Goal: Task Accomplishment & Management: Use online tool/utility

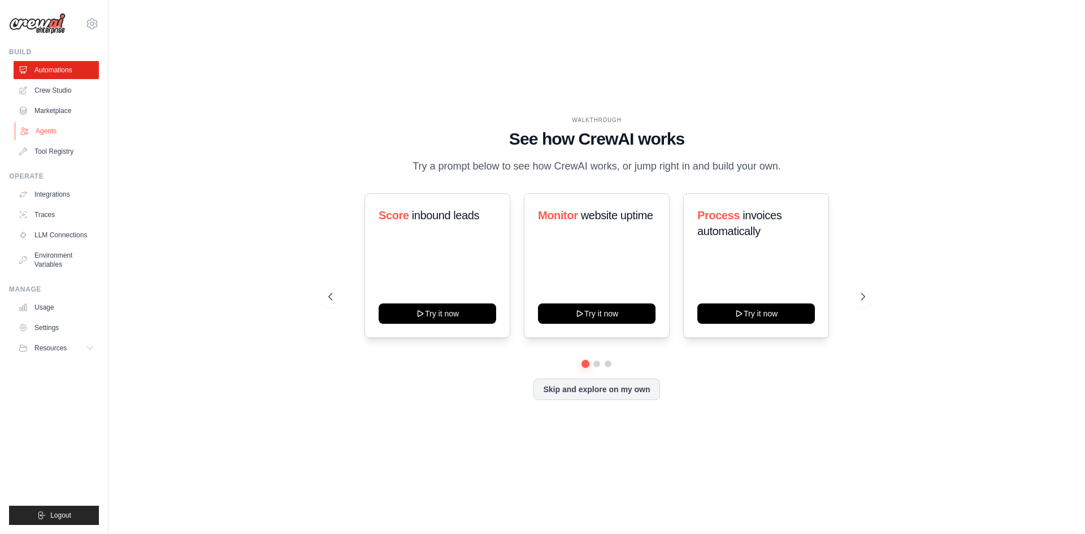
click at [49, 132] on link "Agents" at bounding box center [57, 131] width 85 height 18
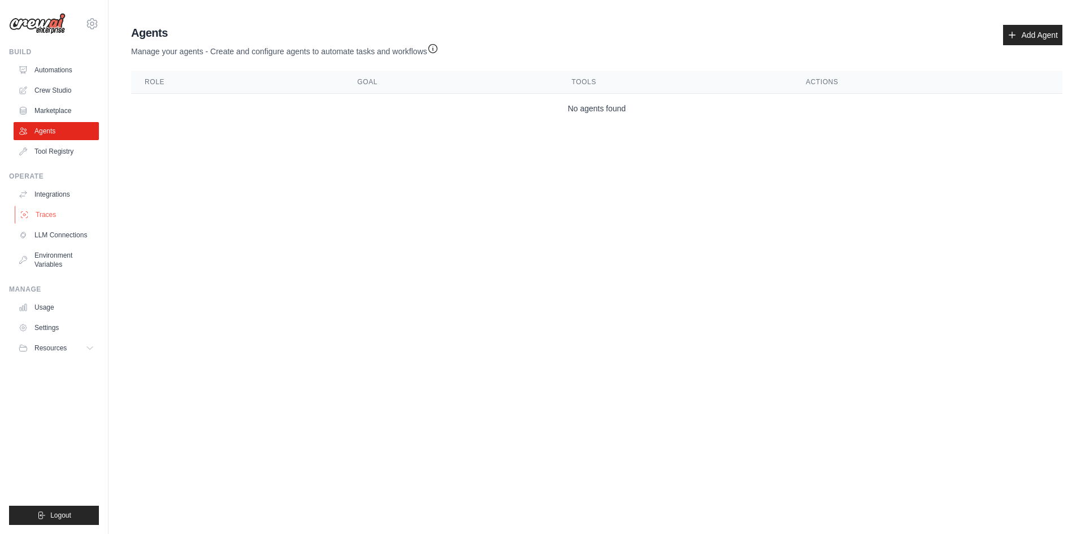
click at [32, 211] on link "Traces" at bounding box center [57, 215] width 85 height 18
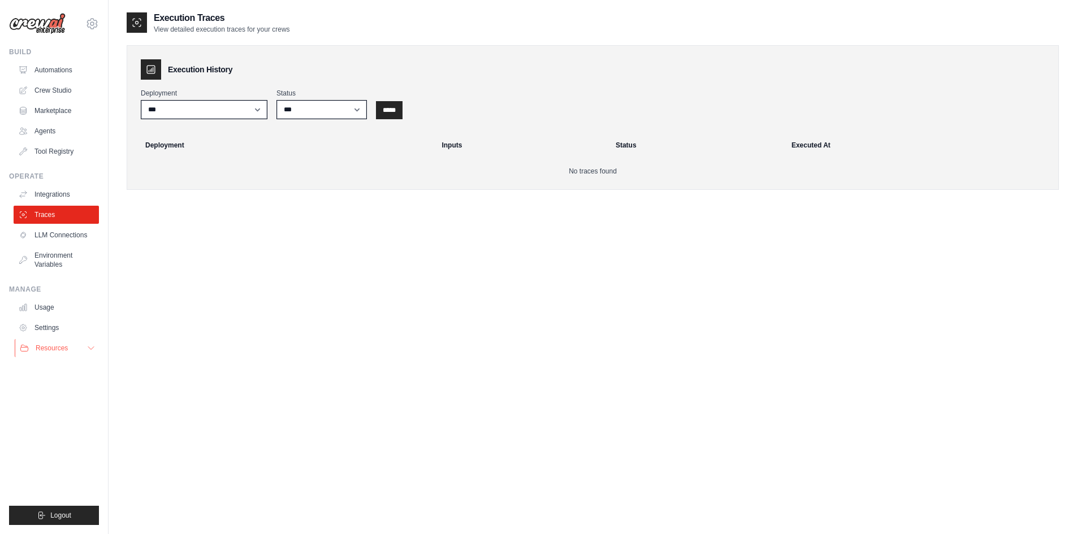
click at [89, 349] on icon at bounding box center [90, 348] width 9 height 9
click at [89, 349] on icon at bounding box center [91, 348] width 6 height 3
click at [53, 325] on link "Settings" at bounding box center [57, 328] width 85 height 18
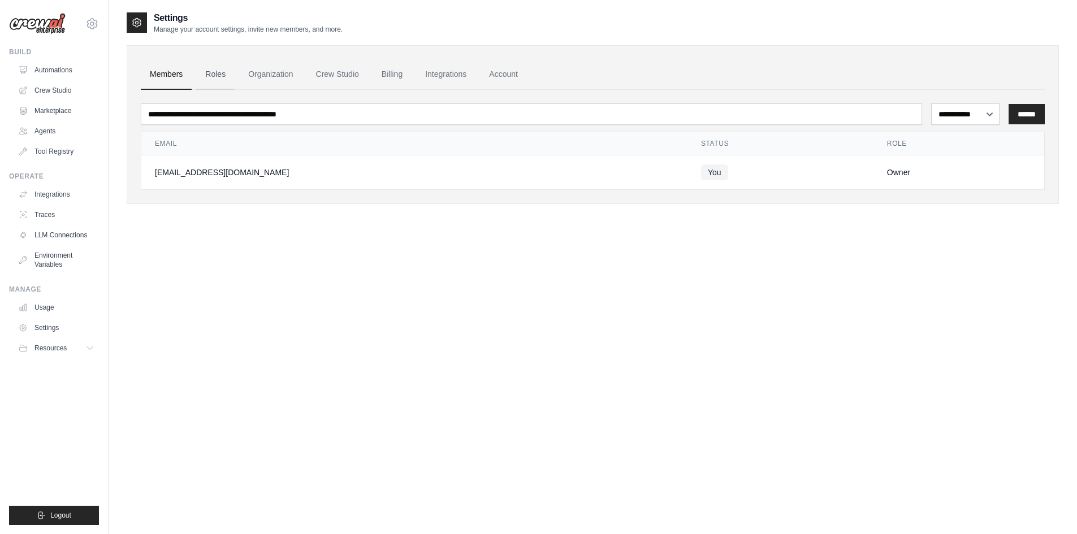
click at [215, 77] on link "Roles" at bounding box center [215, 74] width 38 height 31
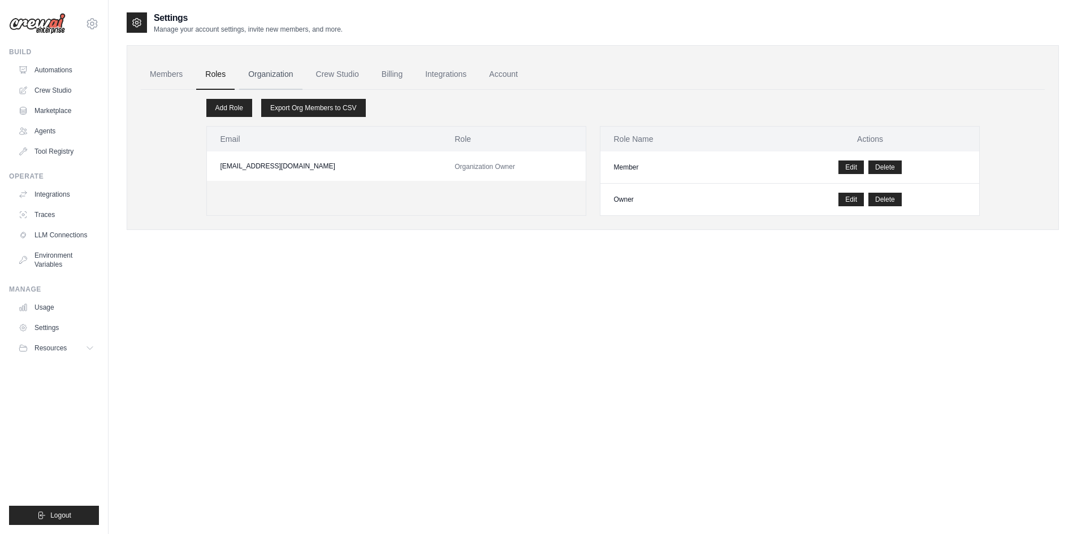
click at [274, 71] on link "Organization" at bounding box center [270, 74] width 63 height 31
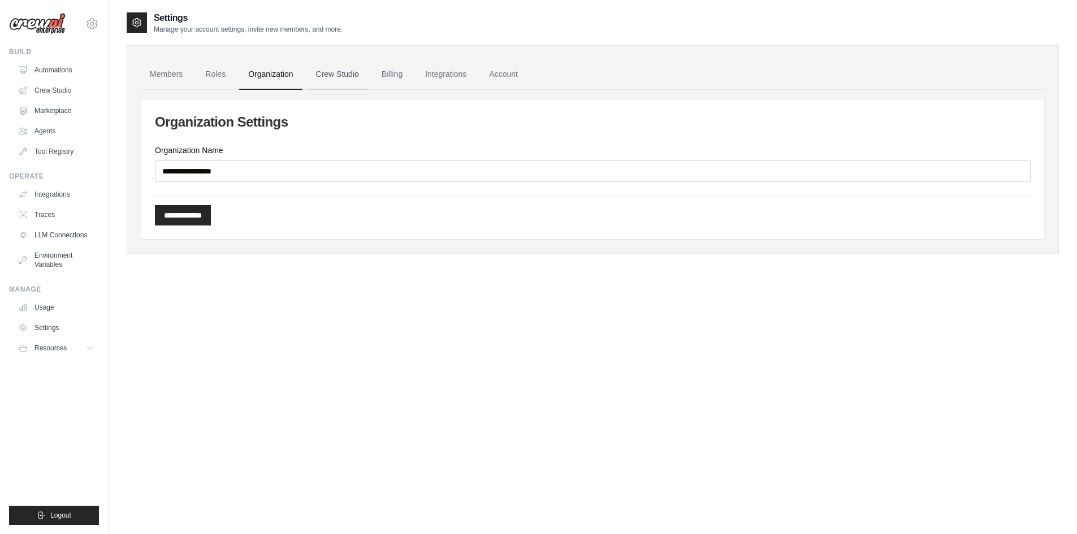
click at [348, 67] on link "Crew Studio" at bounding box center [337, 74] width 61 height 31
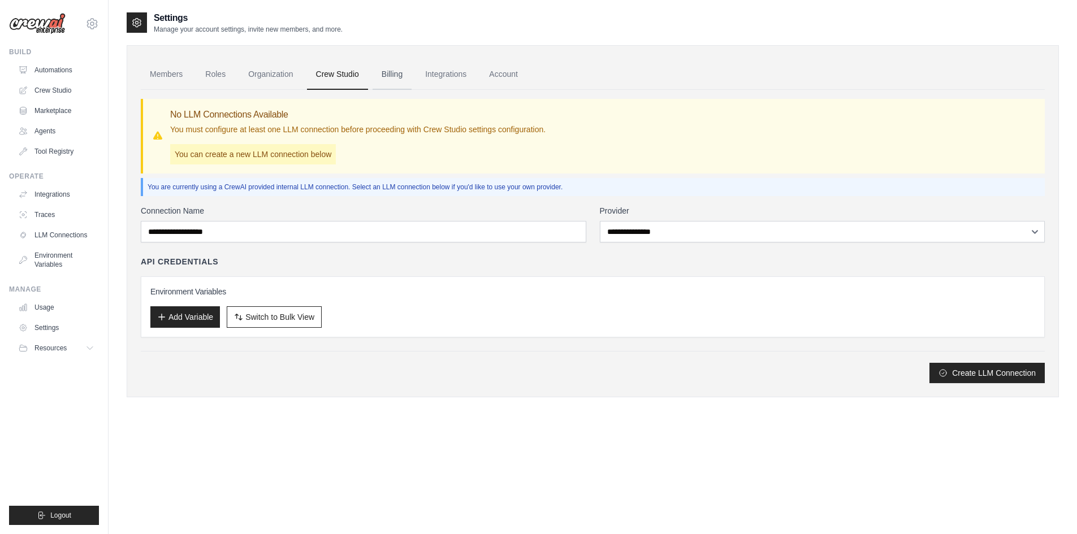
click at [407, 72] on link "Billing" at bounding box center [391, 74] width 39 height 31
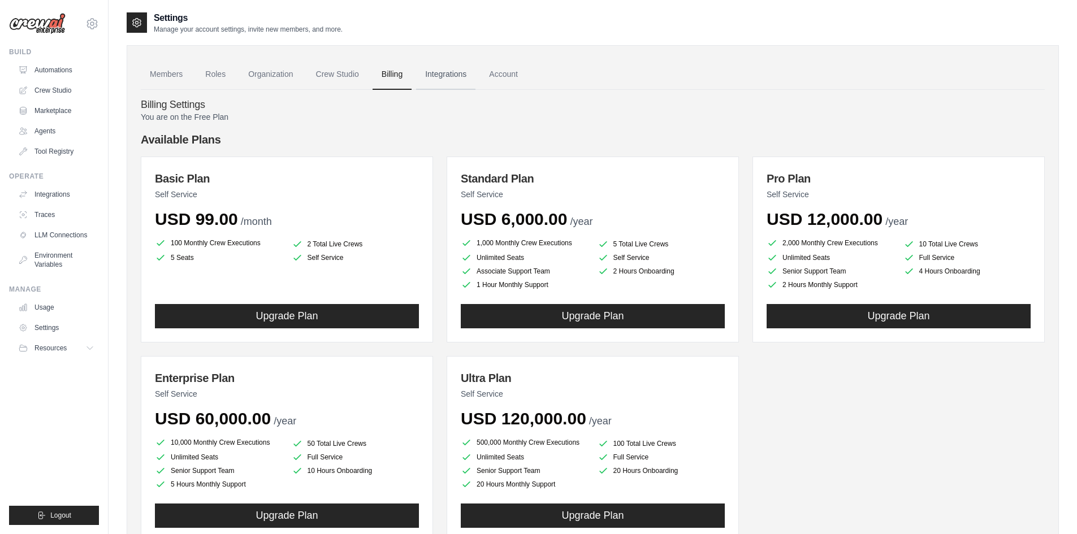
click at [446, 73] on link "Integrations" at bounding box center [445, 74] width 59 height 31
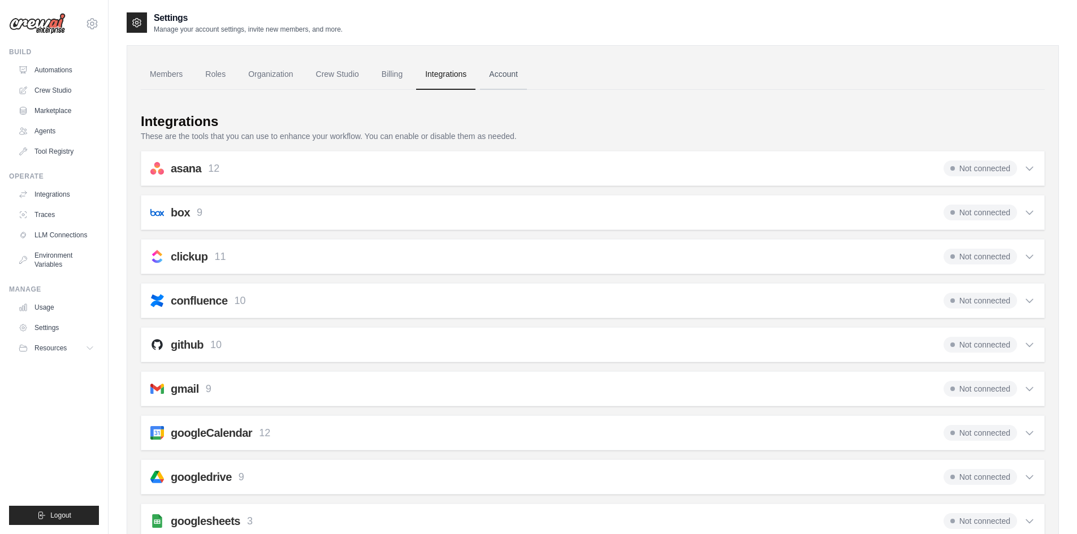
click at [492, 74] on link "Account" at bounding box center [503, 74] width 47 height 31
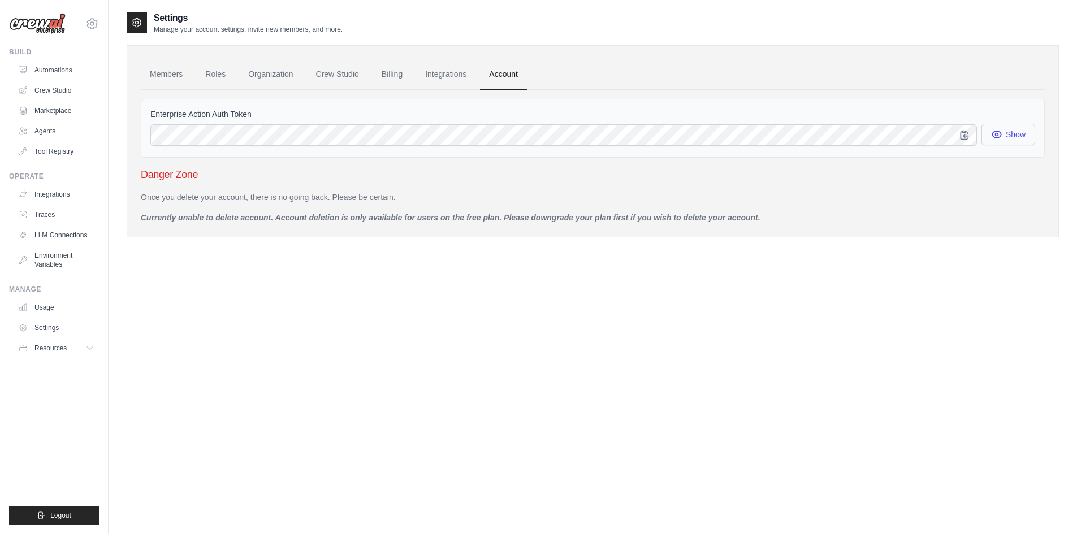
click at [1006, 134] on button "Show" at bounding box center [1008, 134] width 54 height 21
click at [60, 89] on link "Crew Studio" at bounding box center [57, 90] width 85 height 18
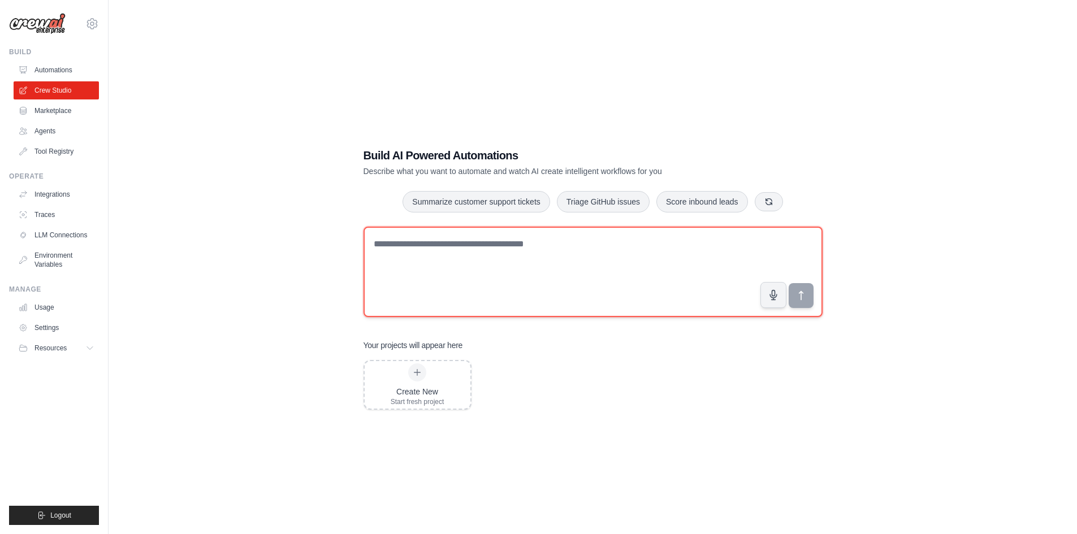
click at [595, 298] on textarea at bounding box center [592, 272] width 459 height 90
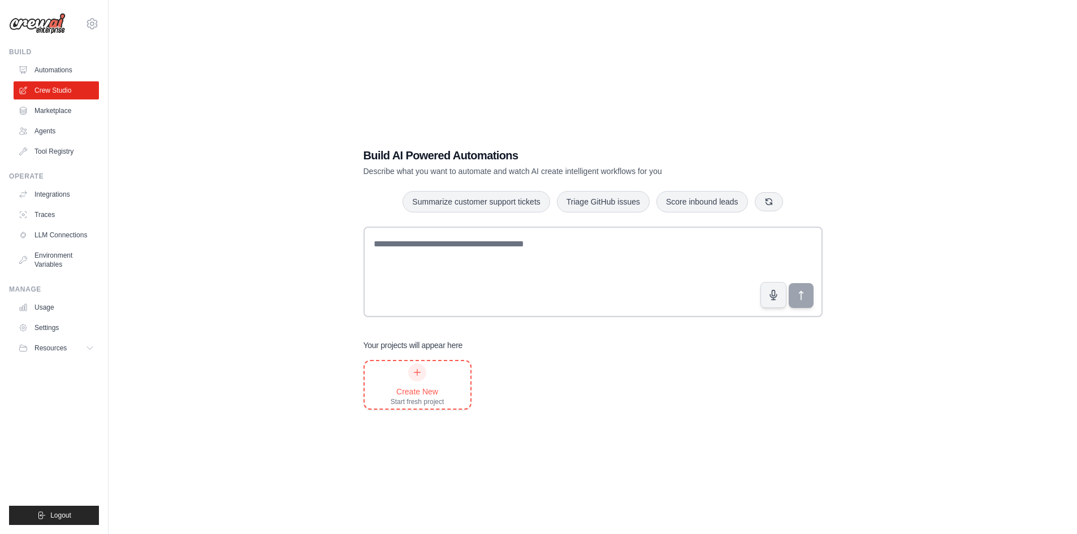
click at [405, 374] on div "Create New Start fresh project" at bounding box center [418, 384] width 54 height 43
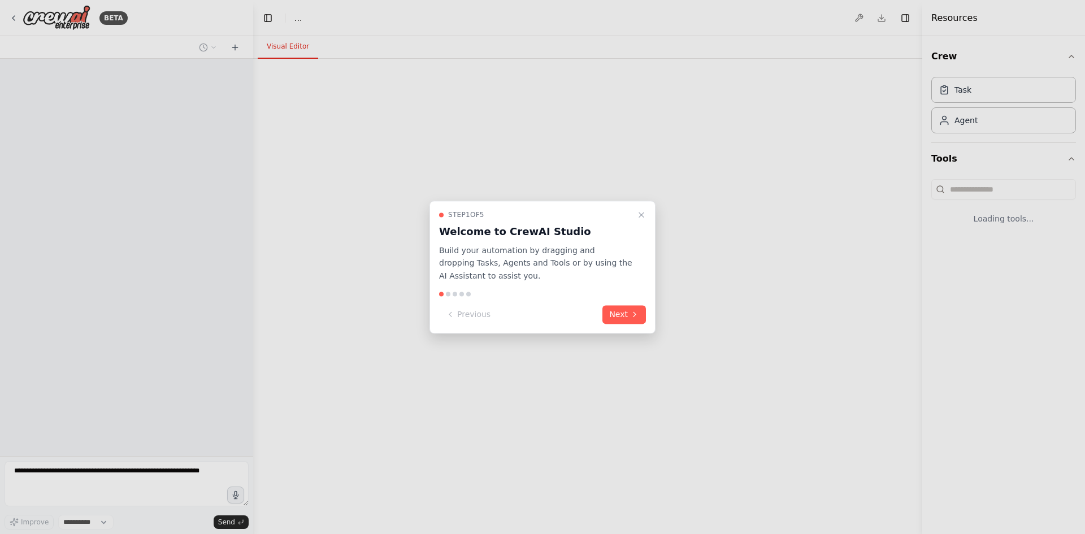
select select "****"
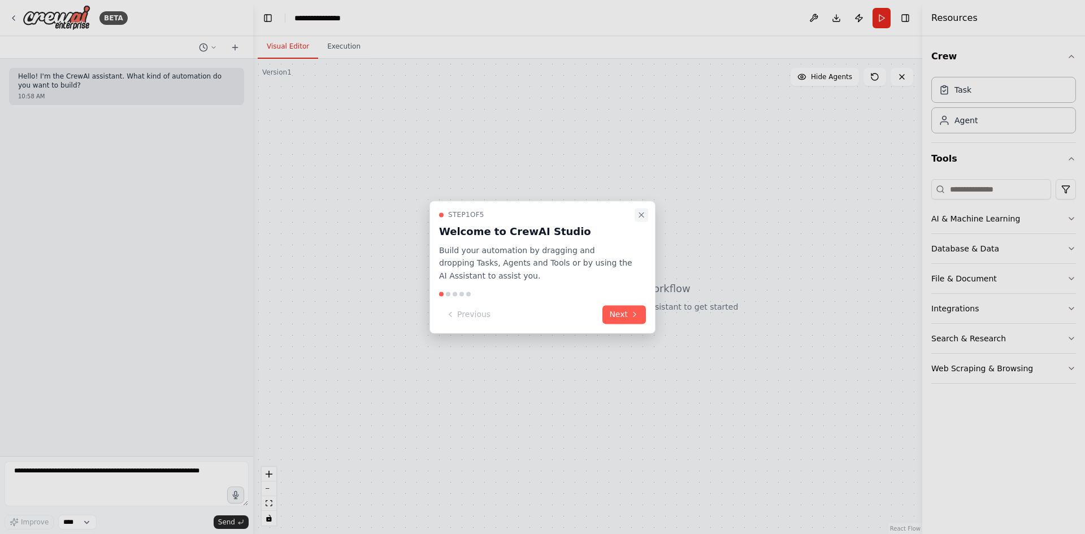
click at [645, 214] on icon "Close walkthrough" at bounding box center [641, 214] width 9 height 9
